Goal: Information Seeking & Learning: Learn about a topic

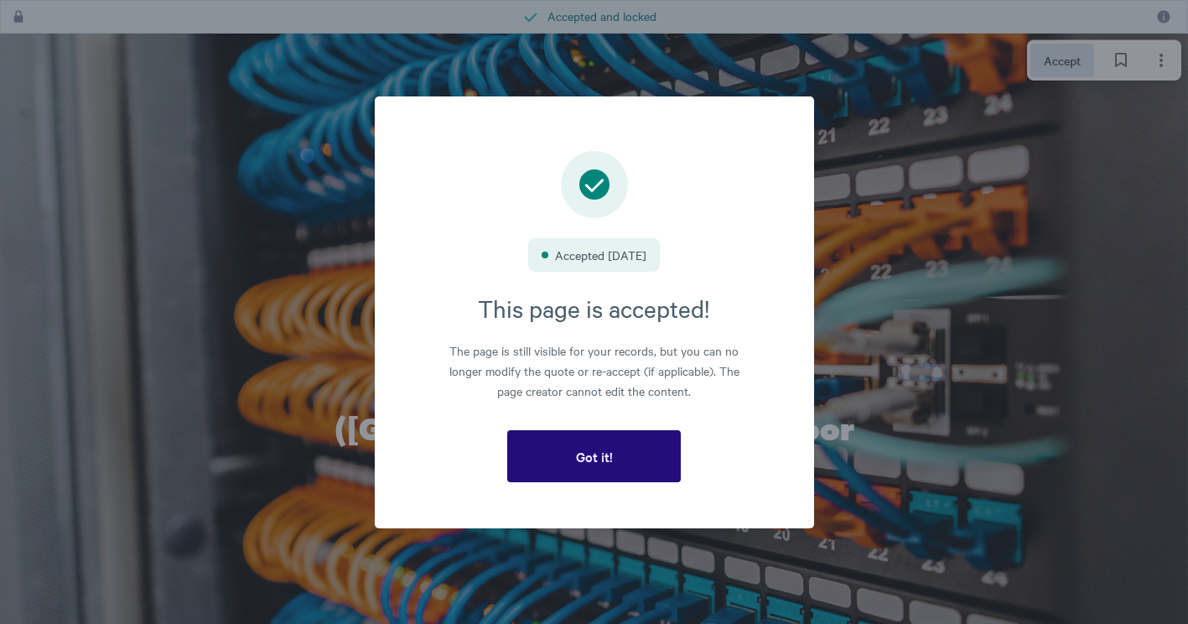
drag, startPoint x: 615, startPoint y: 449, endPoint x: 622, endPoint y: 441, distance: 10.7
click at [615, 449] on div "Got it!" at bounding box center [595, 456] width 44 height 15
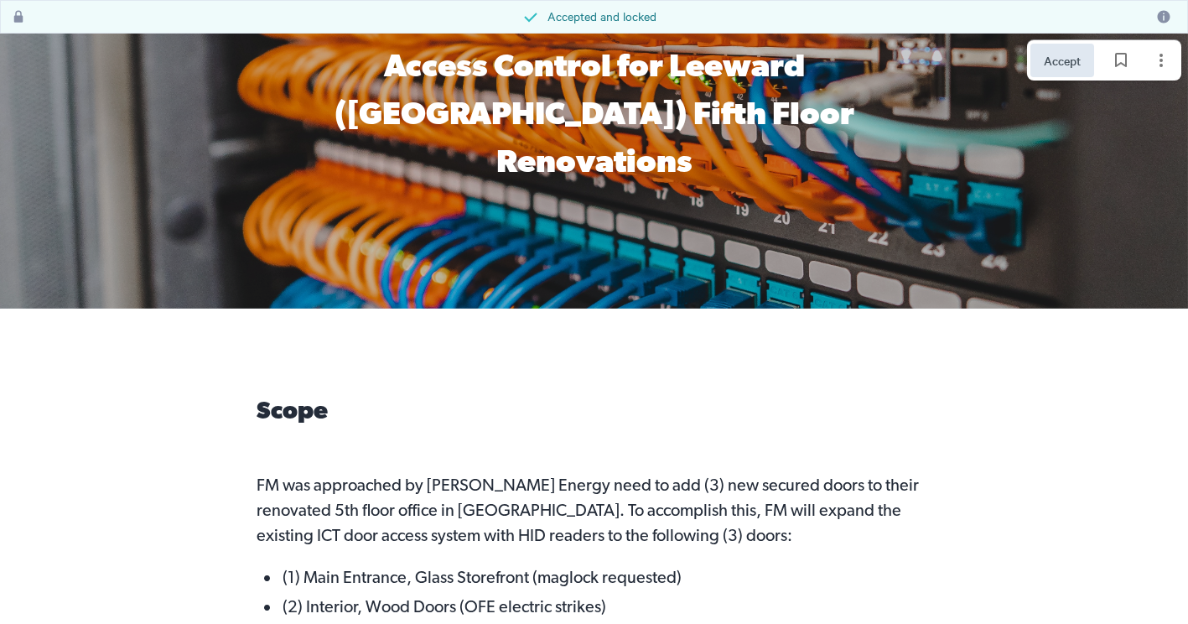
scroll to position [671, 0]
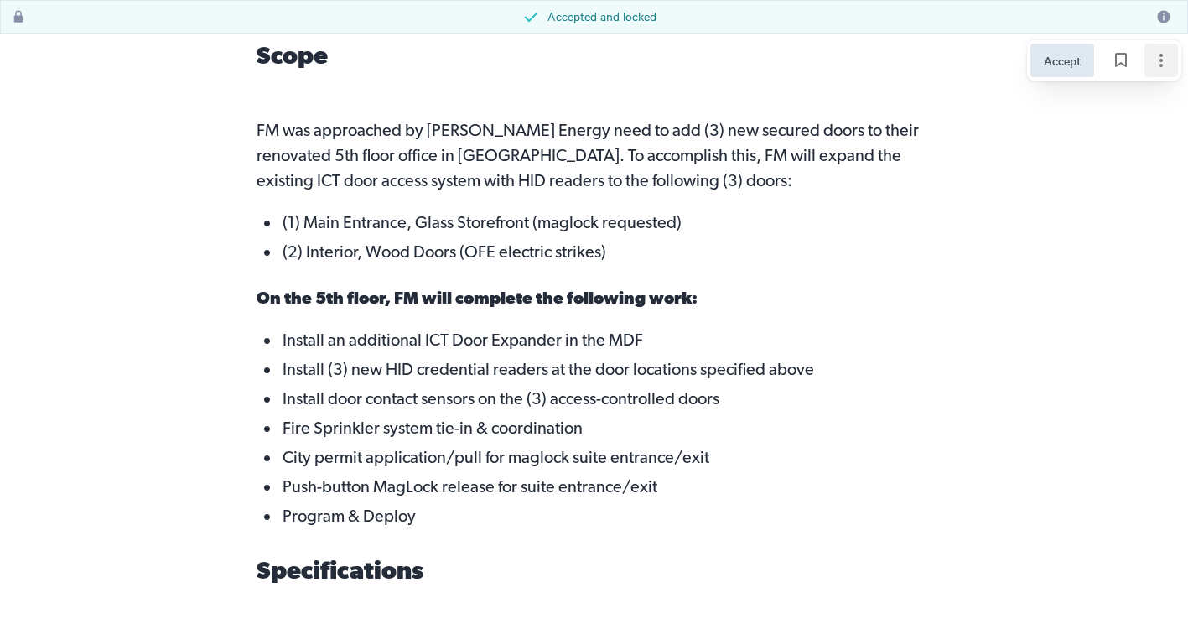
click at [1163, 49] on button "Page options" at bounding box center [1161, 61] width 34 height 34
click at [482, 270] on p "On the 5th floor, FM will complete the following work:" at bounding box center [594, 299] width 675 height 59
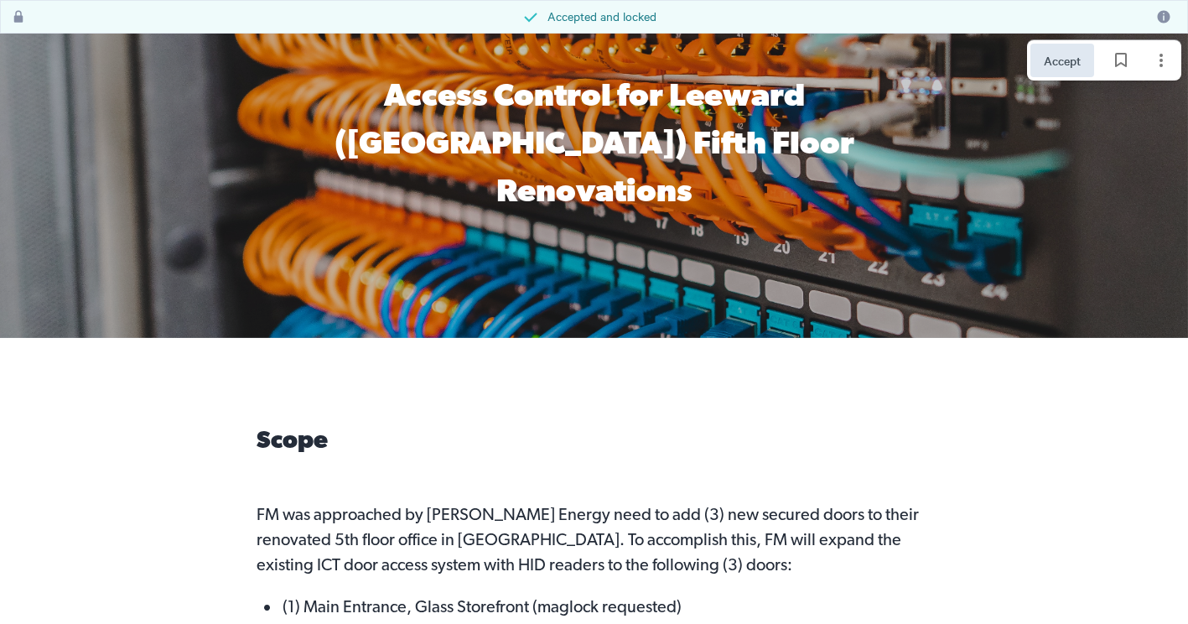
scroll to position [0, 0]
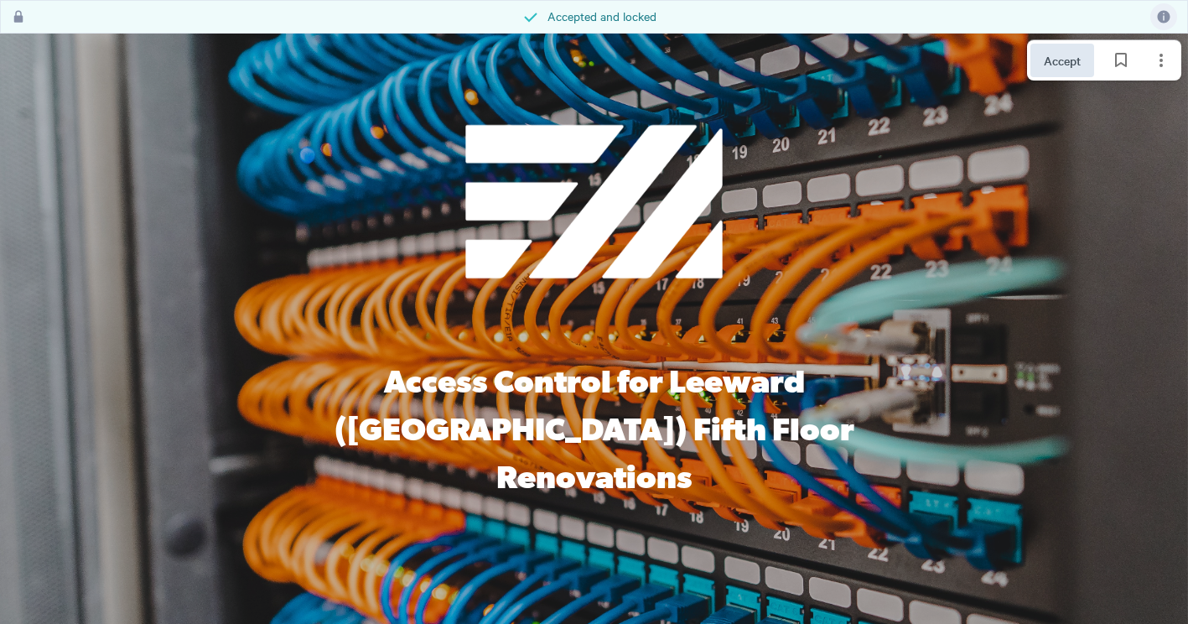
click at [1156, 15] on button at bounding box center [1163, 16] width 27 height 27
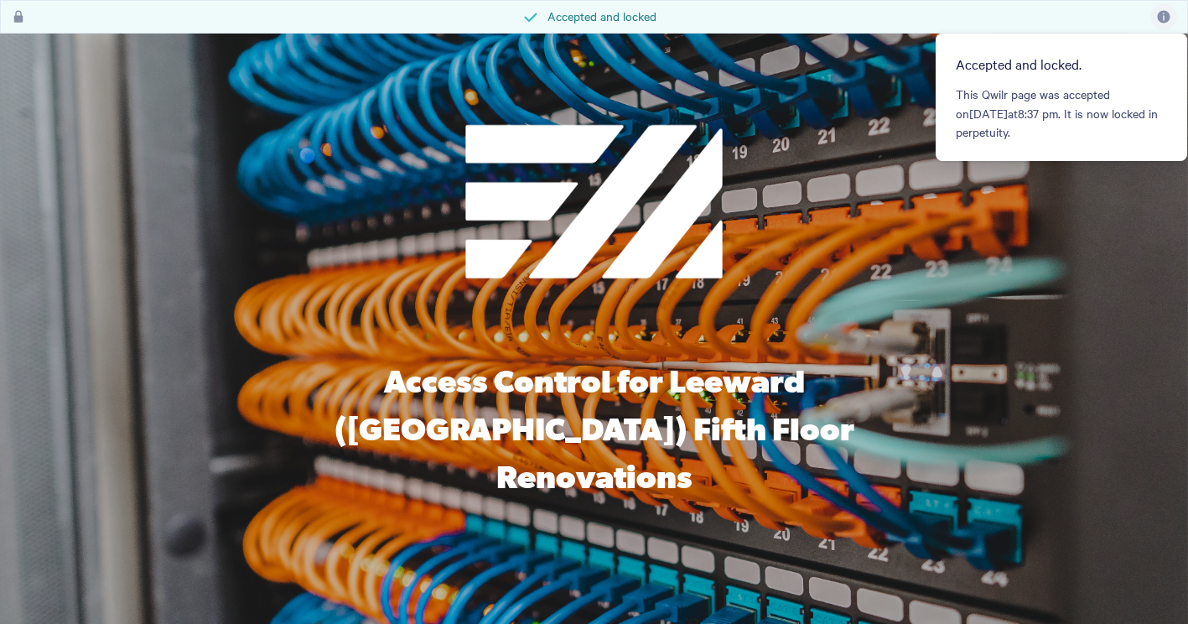
click at [443, 381] on span "Access Control for Leeward ([GEOGRAPHIC_DATA]) Fifth Floor Renovations" at bounding box center [598, 432] width 526 height 128
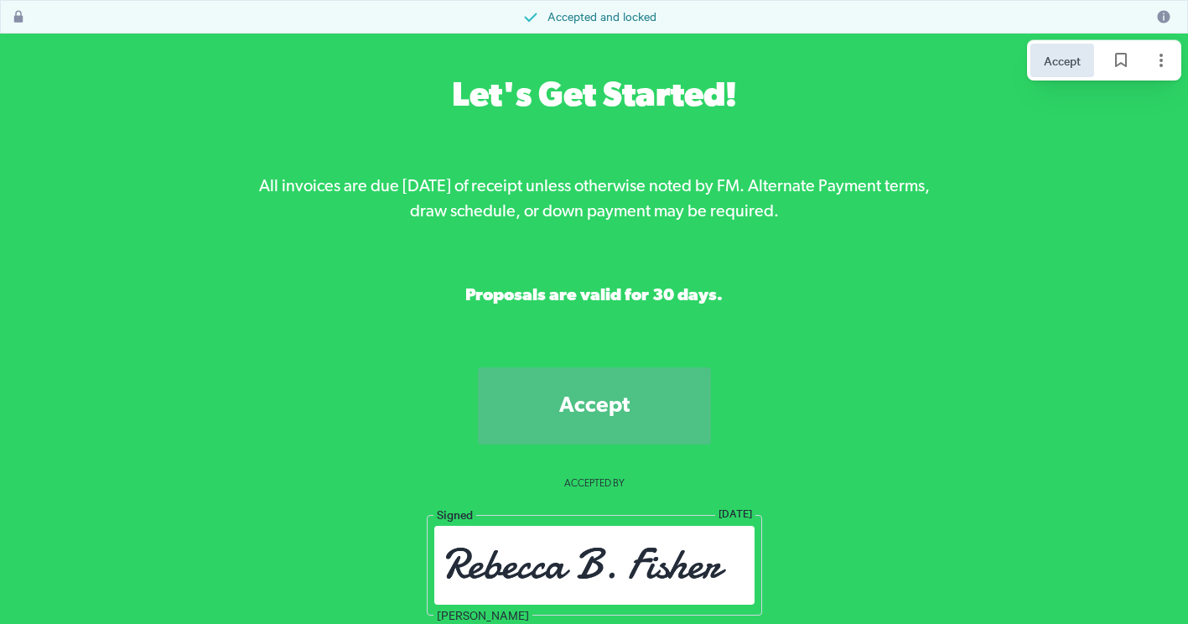
scroll to position [6062, 0]
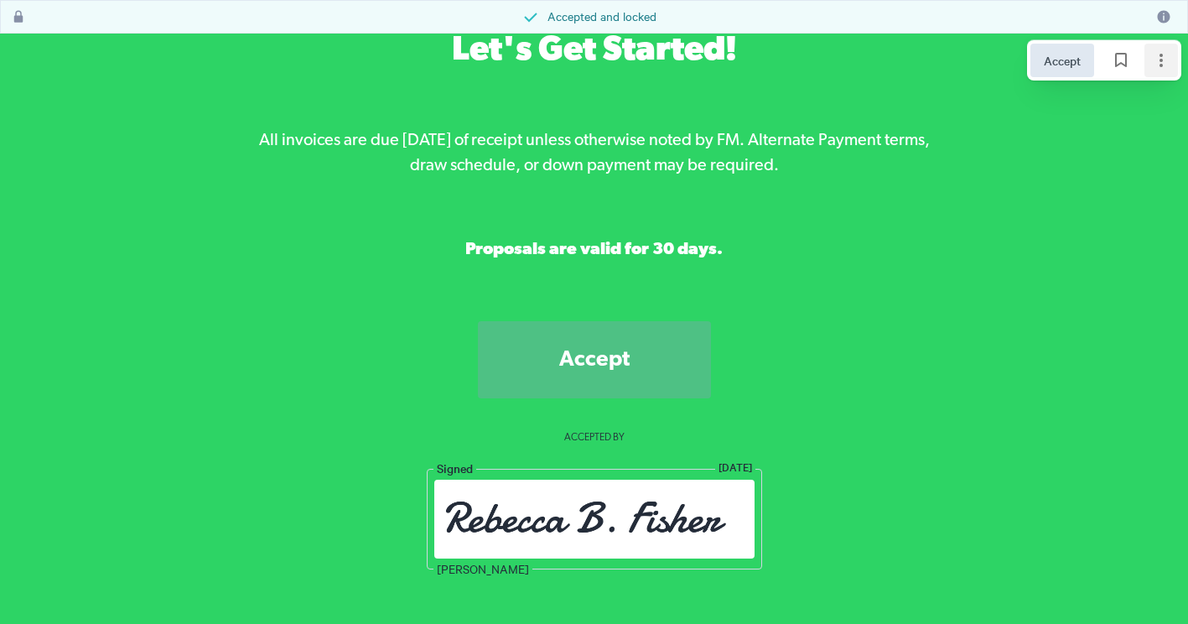
click at [1170, 62] on icon "Page options" at bounding box center [1161, 60] width 20 height 20
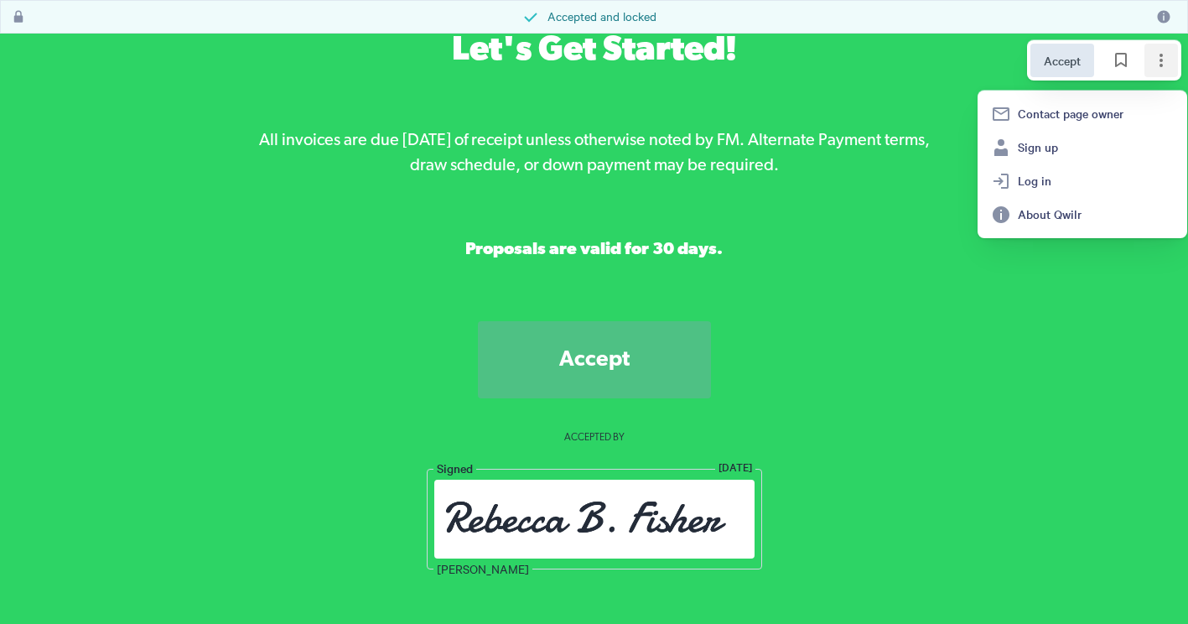
click at [649, 143] on p "All invoices are due [DATE] of receipt unless otherwise noted by FM. Alternate …" at bounding box center [594, 161] width 675 height 67
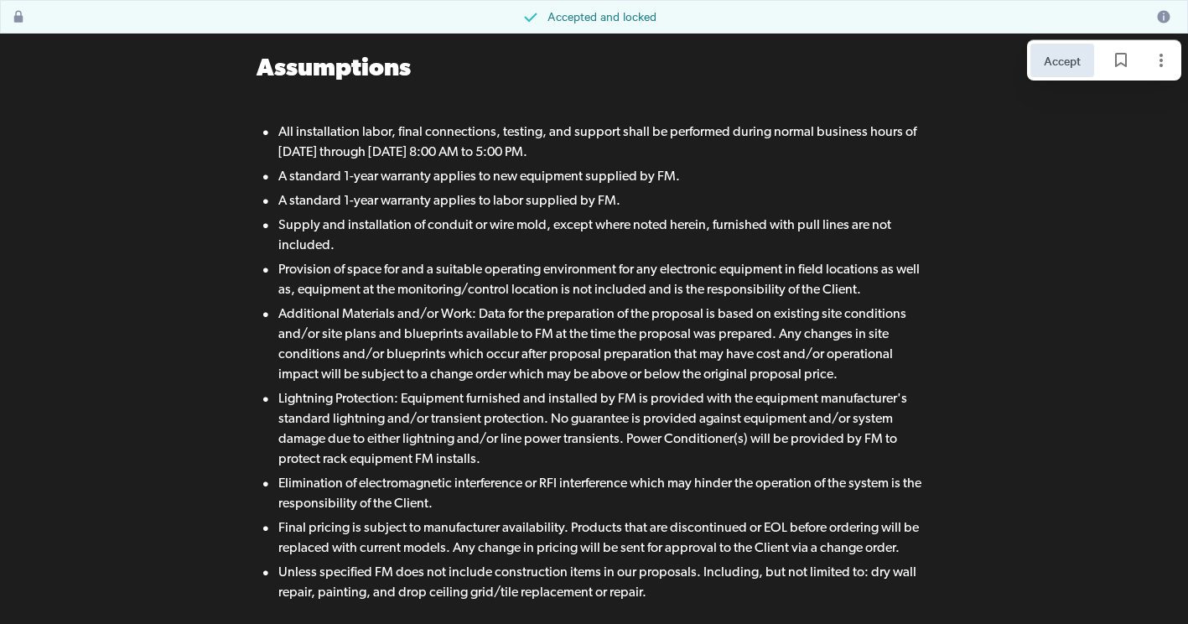
scroll to position [0, 0]
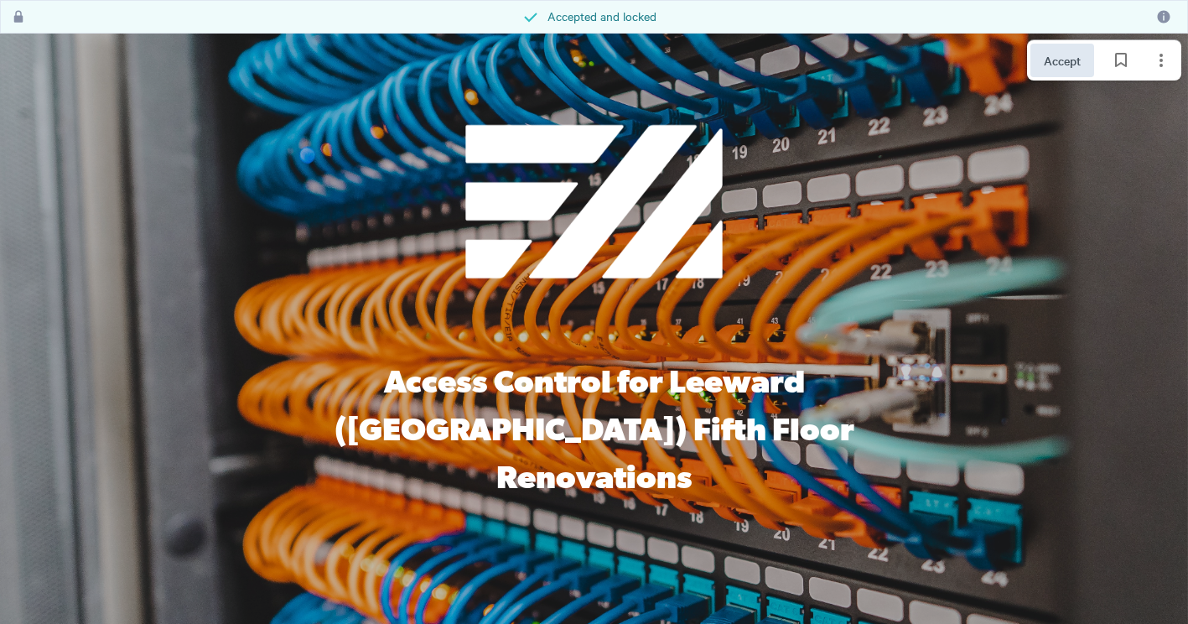
drag, startPoint x: 642, startPoint y: 190, endPoint x: 943, endPoint y: 161, distance: 302.4
click at [942, 161] on div "Access Control for Leeward ([GEOGRAPHIC_DATA]) Fifth Floor Renovations" at bounding box center [594, 328] width 717 height 413
click at [1083, 189] on div at bounding box center [594, 329] width 1188 height 591
